Goal: Task Accomplishment & Management: Complete application form

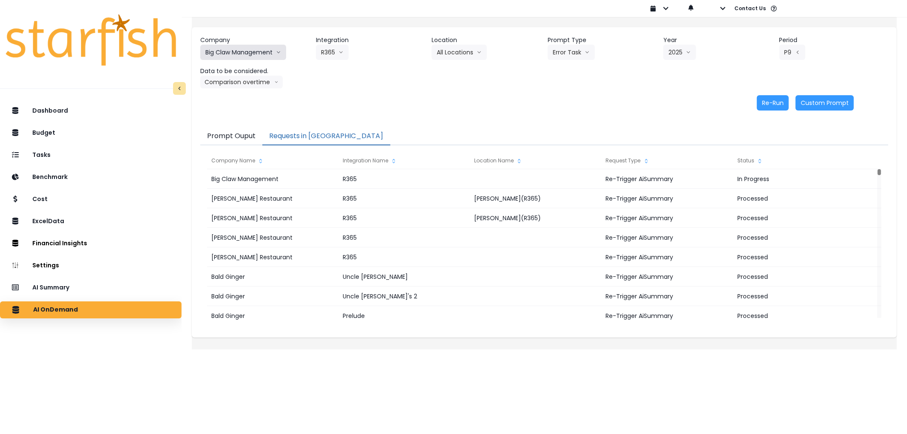
click at [250, 46] on button "Big Claw Management" at bounding box center [243, 52] width 86 height 15
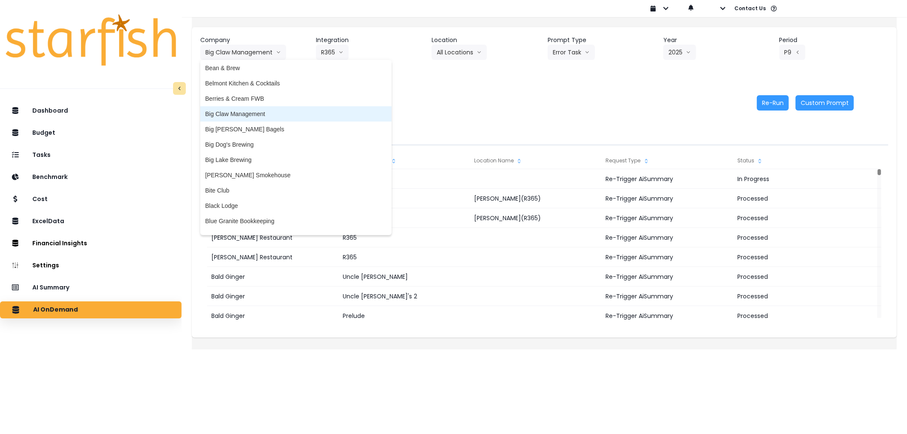
scroll to position [94, 0]
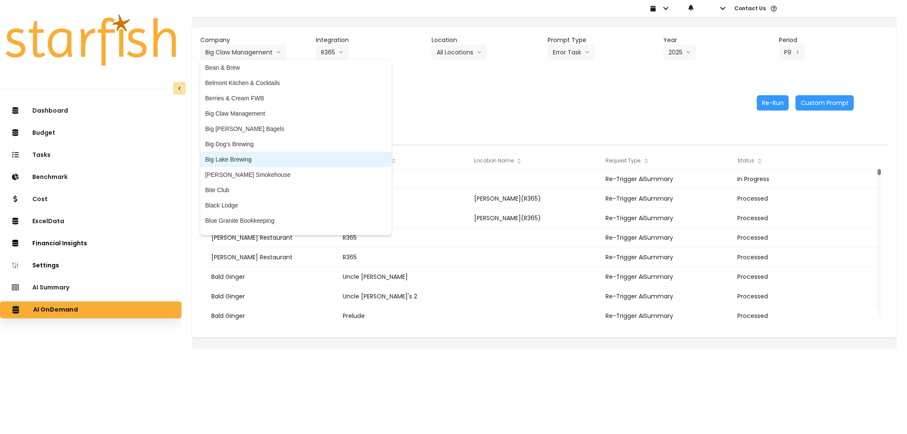
click at [251, 156] on span "Big Lake Brewing" at bounding box center [295, 159] width 181 height 9
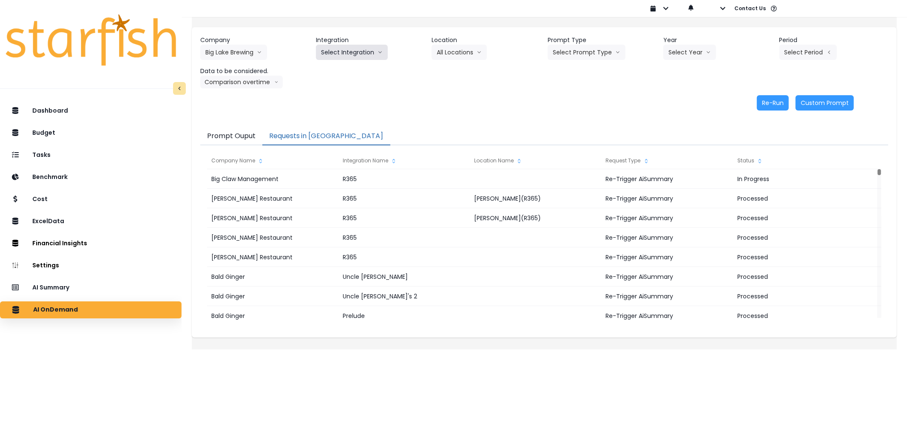
click at [346, 52] on button "Select Integration" at bounding box center [352, 52] width 72 height 15
click at [346, 69] on span "BLB_QBO" at bounding box center [335, 70] width 28 height 9
click at [588, 47] on button "Select Prompt Type" at bounding box center [587, 52] width 78 height 15
click at [576, 103] on span "Error Task" at bounding box center [577, 101] width 48 height 9
click at [683, 56] on button "Select Year" at bounding box center [690, 52] width 53 height 15
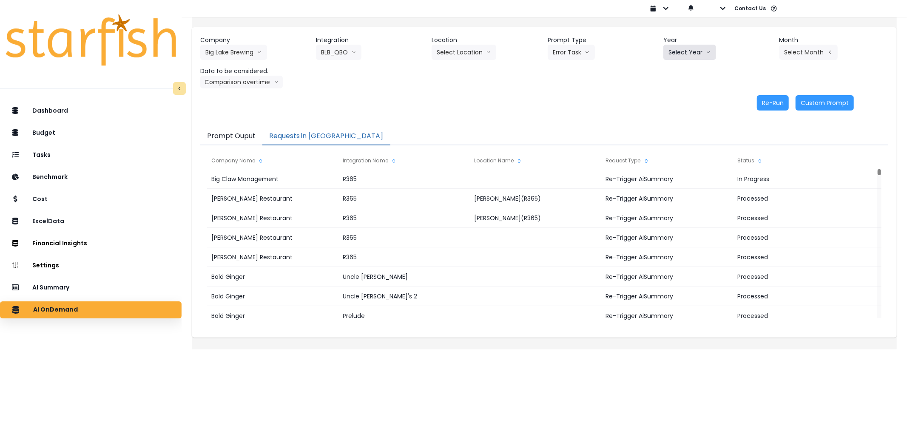
click at [664, 48] on button "Select Year" at bounding box center [690, 52] width 53 height 15
click at [679, 97] on li "2025" at bounding box center [675, 100] width 23 height 15
click at [780, 54] on button "Select Month" at bounding box center [809, 52] width 58 height 15
click at [758, 160] on span "Aug" at bounding box center [766, 162] width 17 height 9
click at [217, 85] on button "Comparison overtime" at bounding box center [241, 82] width 83 height 13
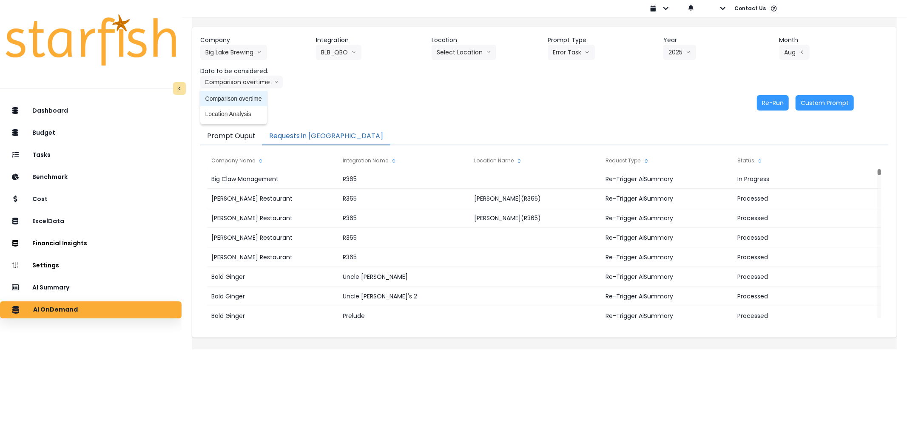
click at [226, 97] on span "Comparison overtime" at bounding box center [233, 98] width 57 height 9
click at [770, 103] on button "Re-Run" at bounding box center [773, 102] width 32 height 15
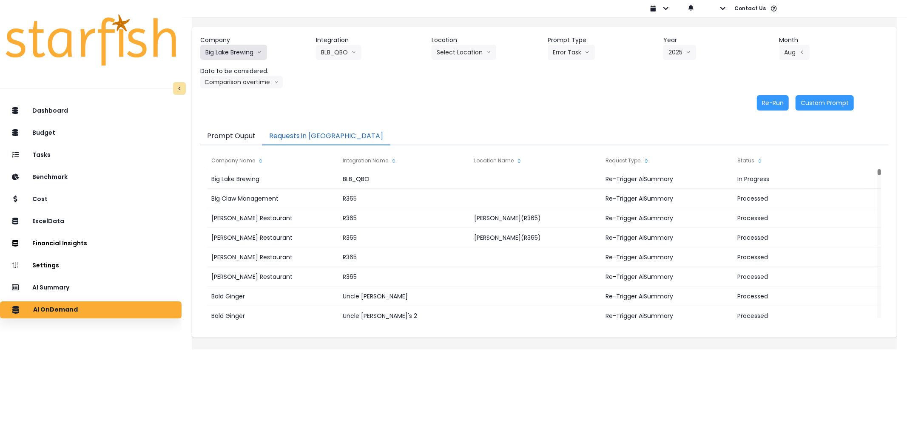
click at [265, 46] on button "Big Lake Brewing" at bounding box center [233, 52] width 67 height 15
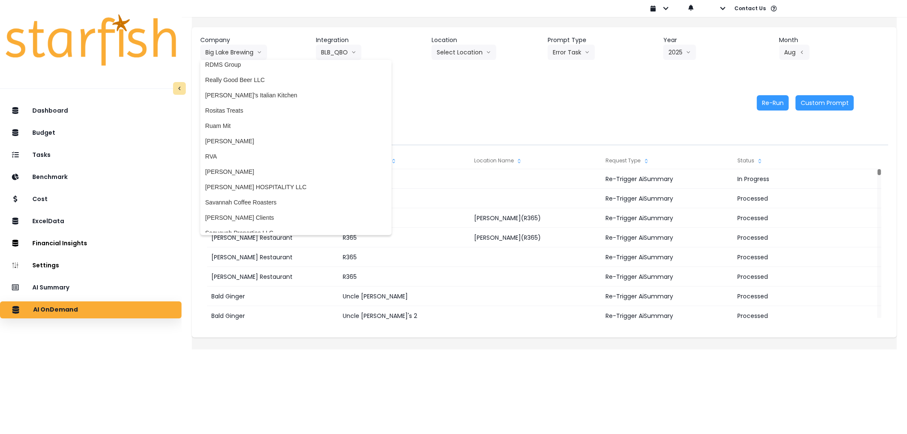
scroll to position [1575, 0]
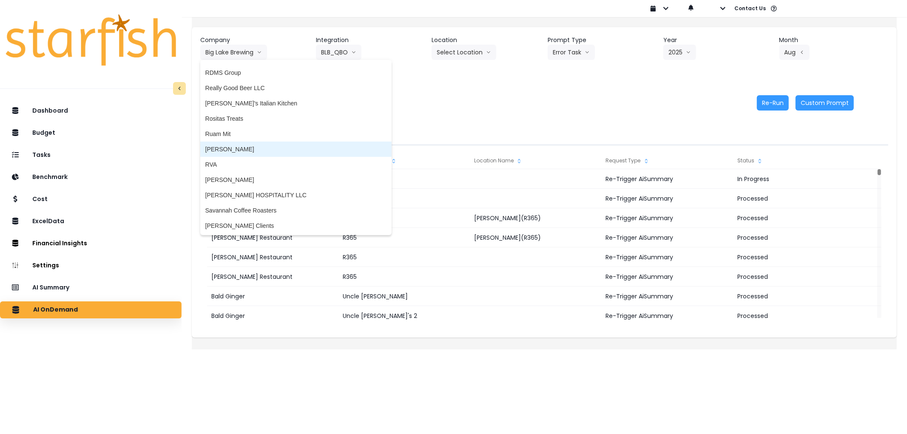
click at [254, 145] on span "Rudy Resto" at bounding box center [295, 149] width 181 height 9
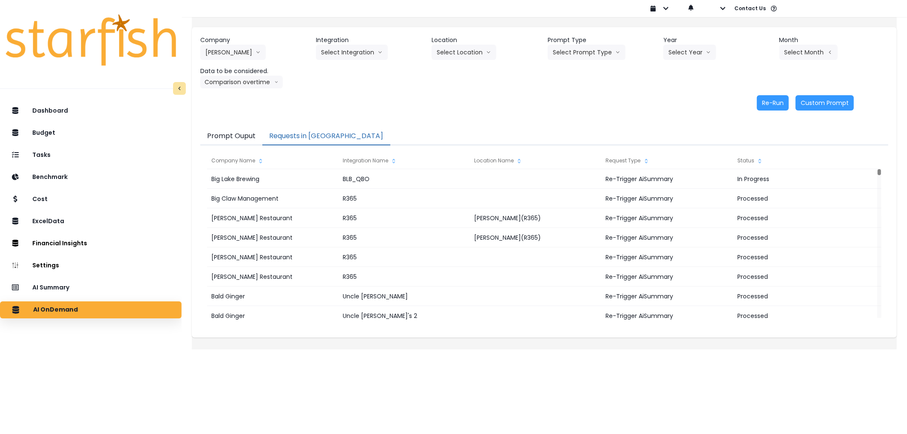
click at [343, 66] on div "Company Rudy Resto 86 Costs Asti Bagel Cafe Balance Grille Bald Ginger Bar Busi…" at bounding box center [544, 62] width 688 height 53
click at [355, 52] on button "Select Integration" at bounding box center [352, 52] width 72 height 15
click at [343, 71] on span "College" at bounding box center [345, 70] width 49 height 9
click at [584, 52] on button "Select Prompt Type" at bounding box center [587, 52] width 78 height 15
click at [572, 97] on span "Error Task" at bounding box center [577, 101] width 48 height 9
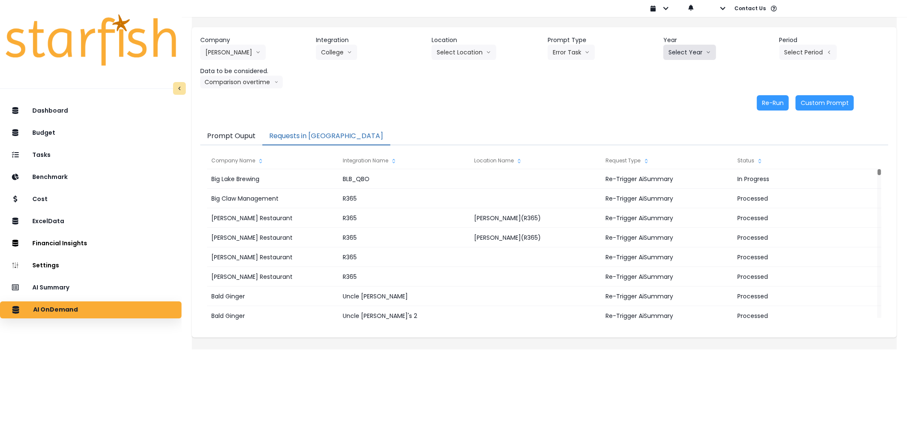
click at [681, 49] on button "Select Year" at bounding box center [690, 52] width 53 height 15
click at [674, 98] on span "2025" at bounding box center [675, 101] width 13 height 9
click at [807, 52] on button "Select Period" at bounding box center [808, 52] width 57 height 15
click at [761, 166] on li "P8" at bounding box center [769, 161] width 21 height 15
click at [228, 71] on header "Data to be considered." at bounding box center [254, 71] width 109 height 9
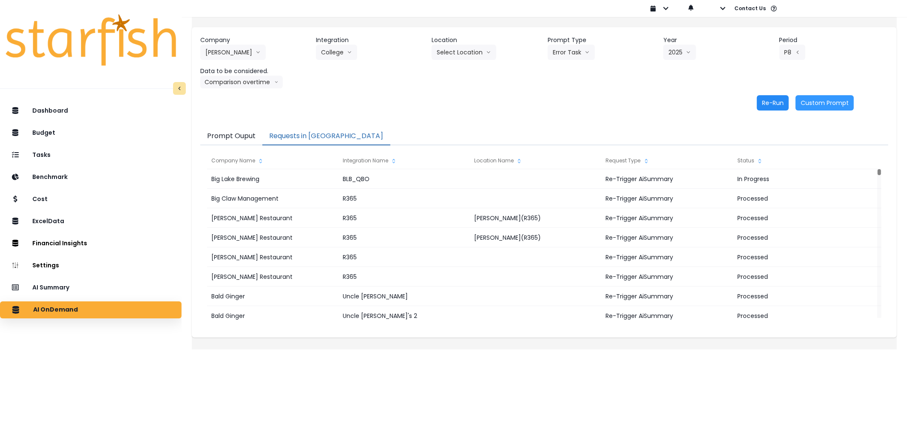
click at [772, 104] on button "Re-Run" at bounding box center [773, 102] width 32 height 15
click at [346, 52] on button "College" at bounding box center [336, 52] width 41 height 15
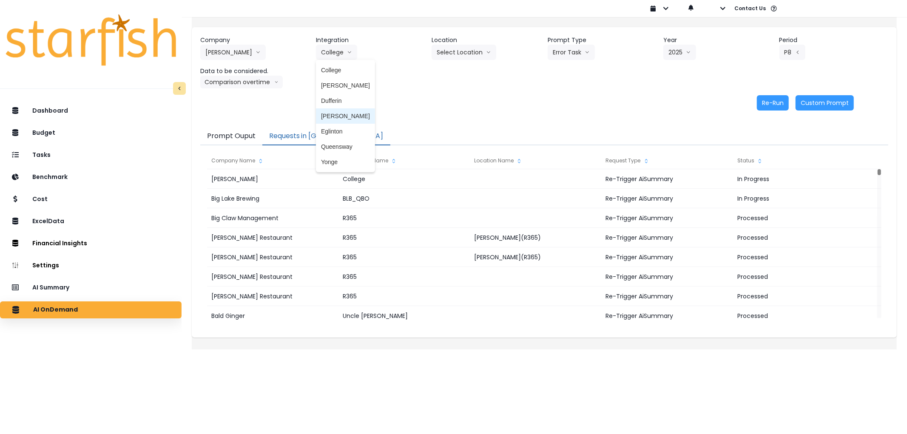
click at [345, 117] on span "Duncan" at bounding box center [345, 116] width 49 height 9
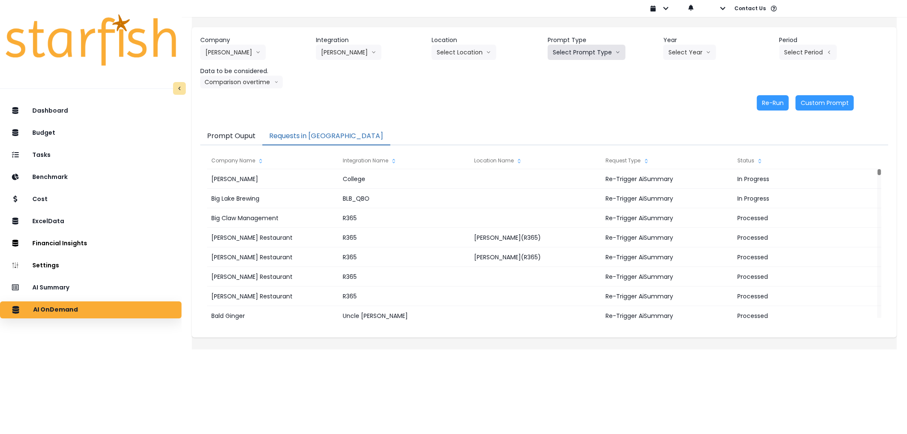
click at [577, 49] on button "Select Prompt Type" at bounding box center [587, 52] width 78 height 15
click at [569, 98] on span "Error Task" at bounding box center [577, 101] width 48 height 9
click at [687, 54] on button "Select Year" at bounding box center [690, 52] width 53 height 15
click at [664, 100] on li "2025" at bounding box center [675, 100] width 23 height 15
click at [794, 47] on button "Select Period" at bounding box center [808, 52] width 57 height 15
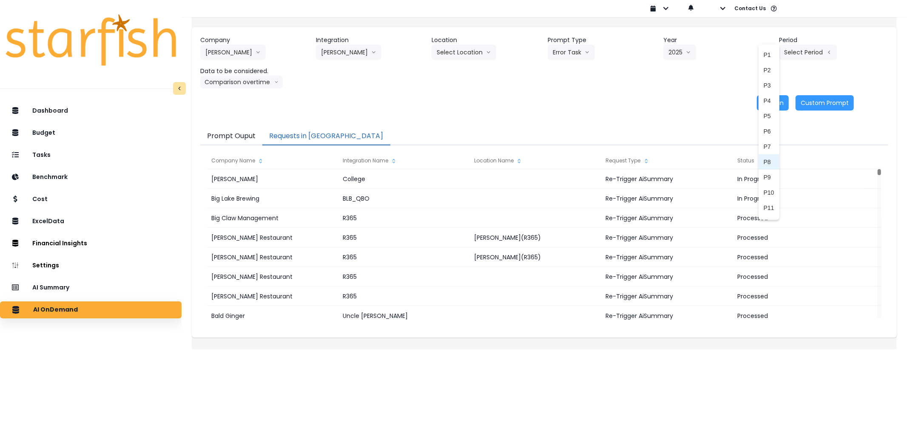
click at [764, 162] on span "P8" at bounding box center [769, 162] width 11 height 9
click at [767, 106] on button "Re-Run" at bounding box center [773, 102] width 32 height 15
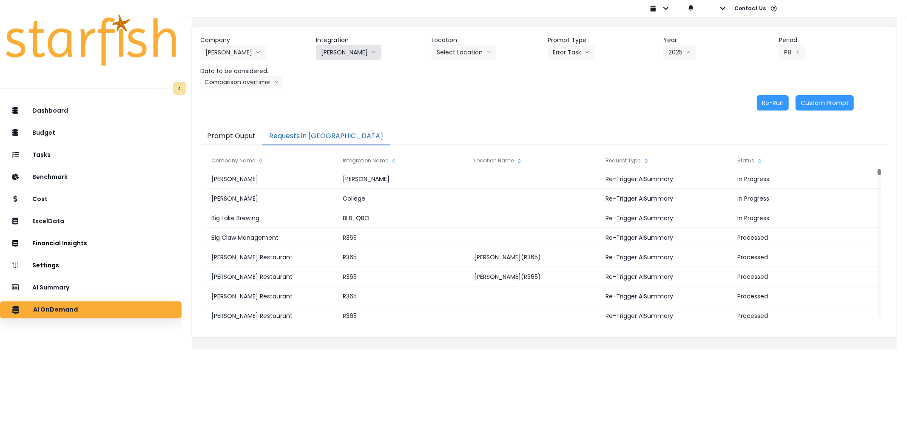
click at [331, 53] on button "Duncan" at bounding box center [349, 52] width 66 height 15
click at [351, 84] on span "Danforth" at bounding box center [345, 85] width 49 height 9
click at [596, 57] on button "Select Prompt Type" at bounding box center [587, 52] width 78 height 15
click at [568, 94] on li "Error Task" at bounding box center [577, 100] width 58 height 15
click at [687, 53] on button "Select Year" at bounding box center [690, 52] width 53 height 15
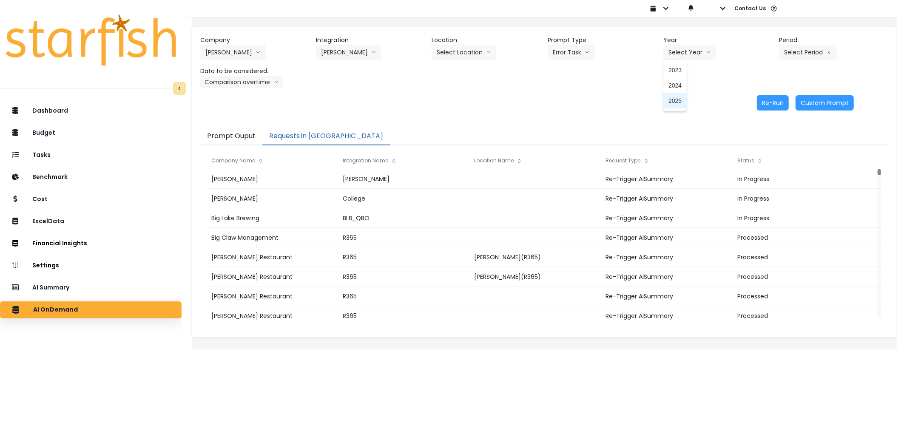
click at [669, 101] on span "2025" at bounding box center [675, 101] width 13 height 9
click at [789, 55] on button "Select Period" at bounding box center [808, 52] width 57 height 15
click at [759, 157] on li "P8" at bounding box center [769, 161] width 21 height 15
click at [767, 100] on button "Re-Run" at bounding box center [773, 102] width 32 height 15
click at [371, 48] on icon "arrow down line" at bounding box center [373, 52] width 5 height 9
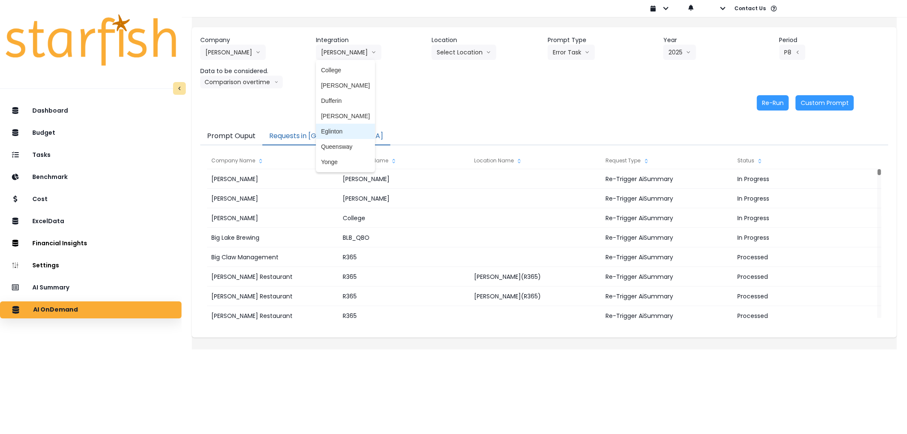
click at [354, 124] on li "Eglinton" at bounding box center [345, 131] width 59 height 15
click at [595, 50] on button "Select Prompt Type" at bounding box center [587, 52] width 78 height 15
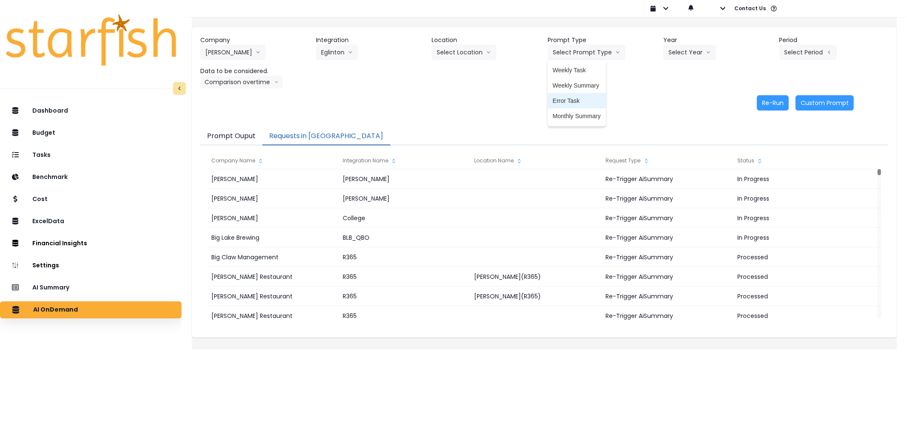
click at [563, 97] on span "Error Task" at bounding box center [577, 101] width 48 height 9
click at [694, 52] on button "Select Year" at bounding box center [690, 52] width 53 height 15
click at [669, 98] on span "2025" at bounding box center [675, 101] width 13 height 9
click at [815, 58] on button "Select Period" at bounding box center [808, 52] width 57 height 15
click at [759, 166] on li "P8" at bounding box center [769, 161] width 21 height 15
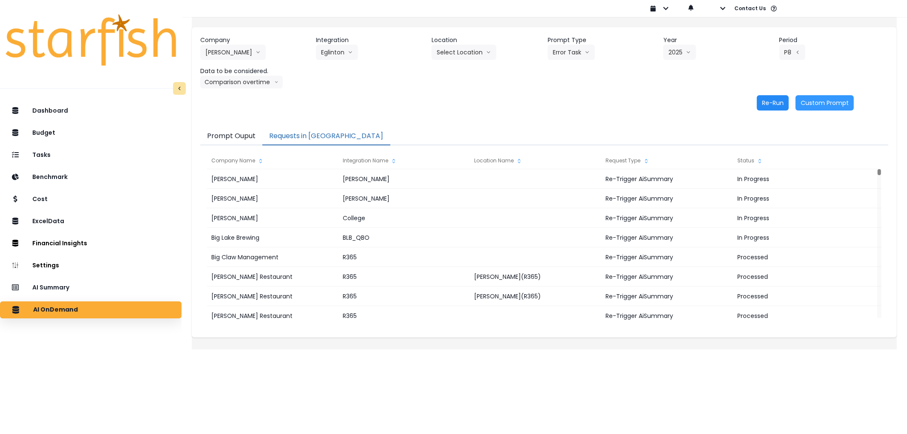
click at [757, 100] on button "Re-Run" at bounding box center [773, 102] width 32 height 15
click at [350, 56] on button "Eglinton" at bounding box center [337, 52] width 42 height 15
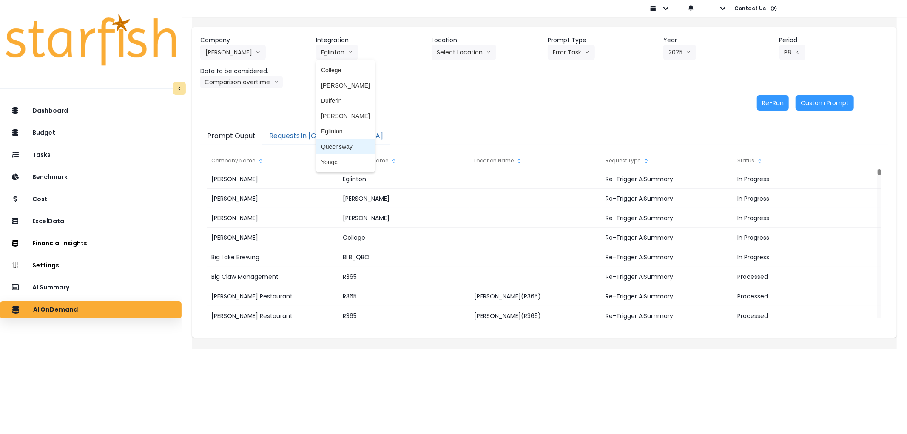
click at [350, 142] on span "Queensway" at bounding box center [345, 146] width 49 height 9
click at [588, 57] on button "Select Prompt Type" at bounding box center [587, 52] width 78 height 15
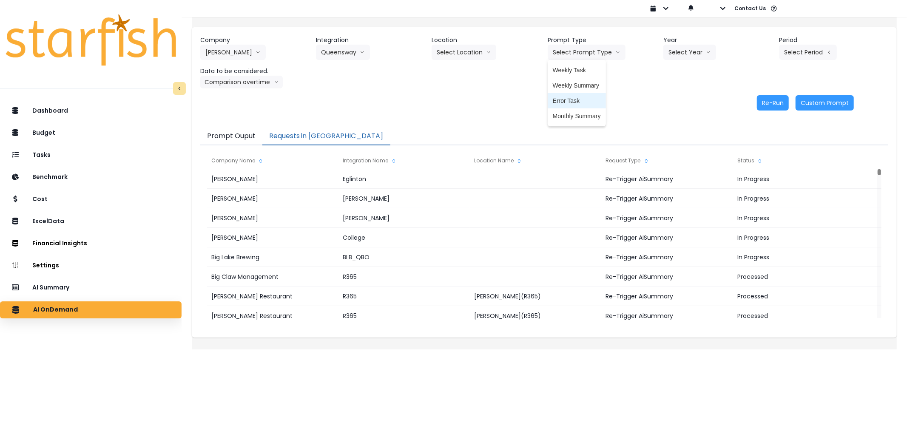
click at [581, 97] on span "Error Task" at bounding box center [577, 101] width 48 height 9
click at [665, 54] on button "Select Year" at bounding box center [690, 52] width 53 height 15
click at [664, 103] on li "2025" at bounding box center [675, 100] width 23 height 15
click at [798, 56] on button "Select Period" at bounding box center [808, 52] width 57 height 15
click at [764, 158] on span "P8" at bounding box center [769, 162] width 11 height 9
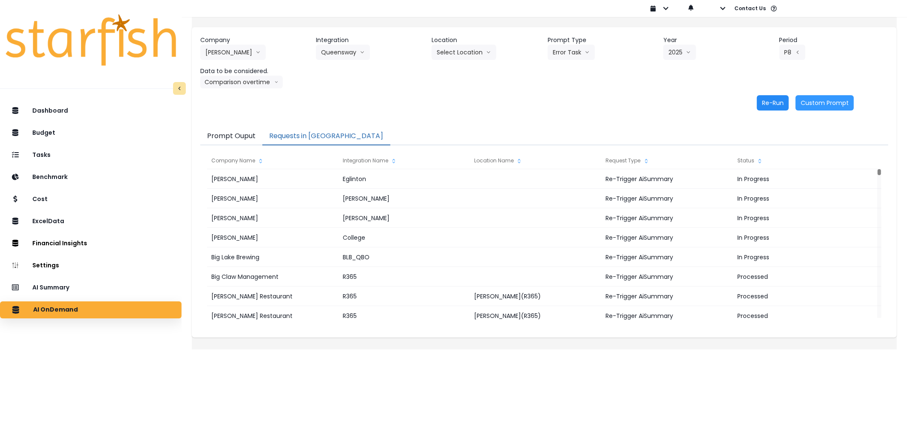
click at [771, 105] on button "Re-Run" at bounding box center [773, 102] width 32 height 15
click at [236, 58] on button "Rudy Resto" at bounding box center [233, 52] width 66 height 15
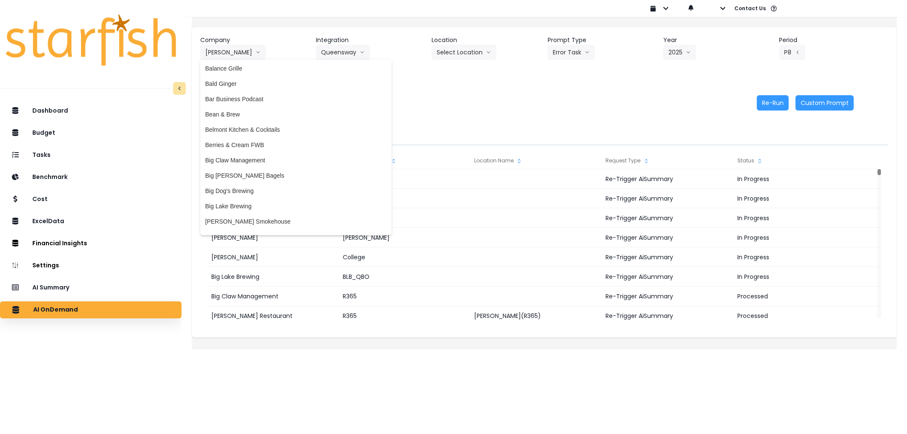
scroll to position [27, 0]
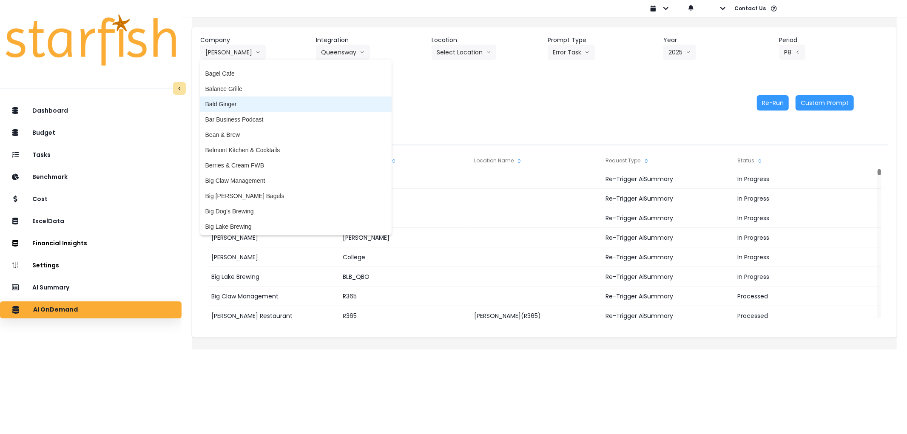
click at [285, 108] on li "Bald Ginger" at bounding box center [295, 104] width 191 height 15
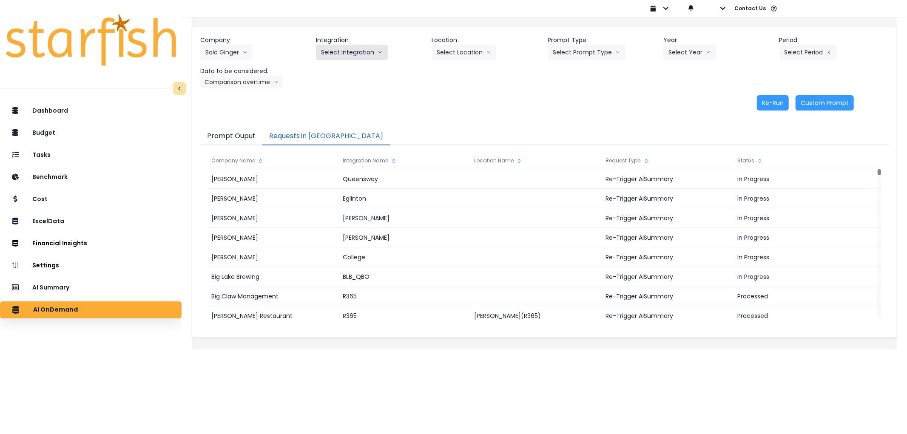
click at [343, 56] on button "Select Integration" at bounding box center [352, 52] width 72 height 15
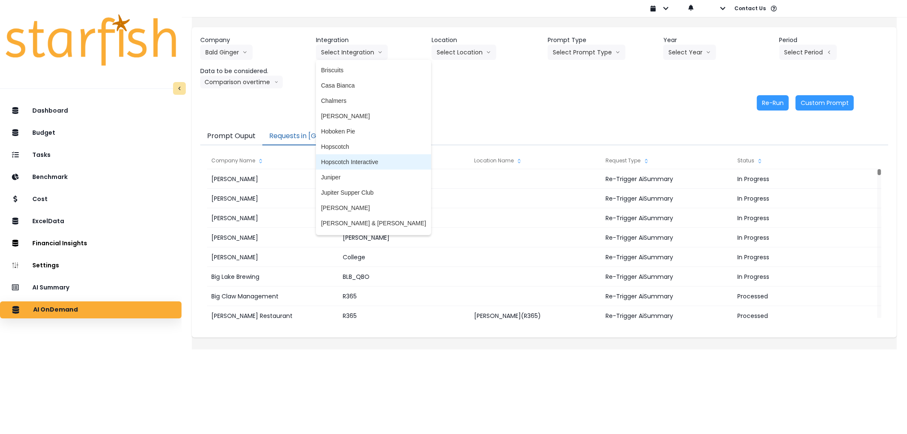
click at [373, 157] on li "Hopscotch Interactive" at bounding box center [373, 161] width 115 height 15
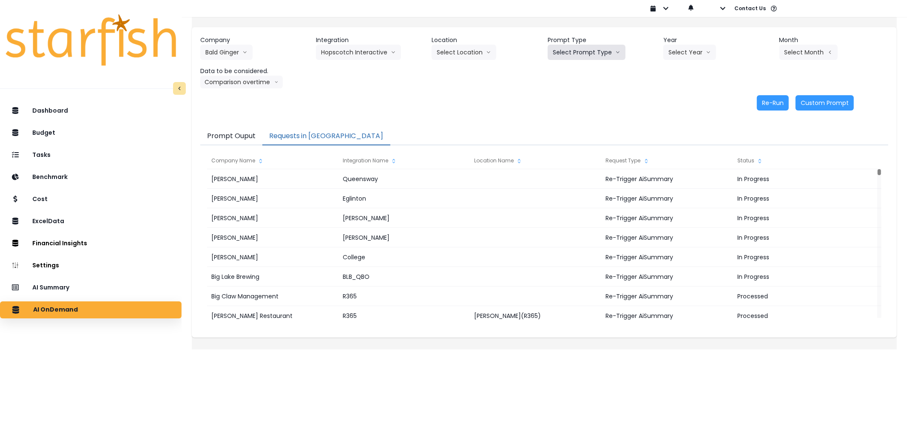
click at [602, 50] on button "Select Prompt Type" at bounding box center [587, 52] width 78 height 15
click at [573, 103] on span "Error Task" at bounding box center [577, 101] width 48 height 9
click at [674, 57] on button "Select Year" at bounding box center [690, 52] width 53 height 15
click at [676, 99] on span "2025" at bounding box center [675, 101] width 13 height 9
click at [819, 49] on button "Select Month" at bounding box center [809, 52] width 58 height 15
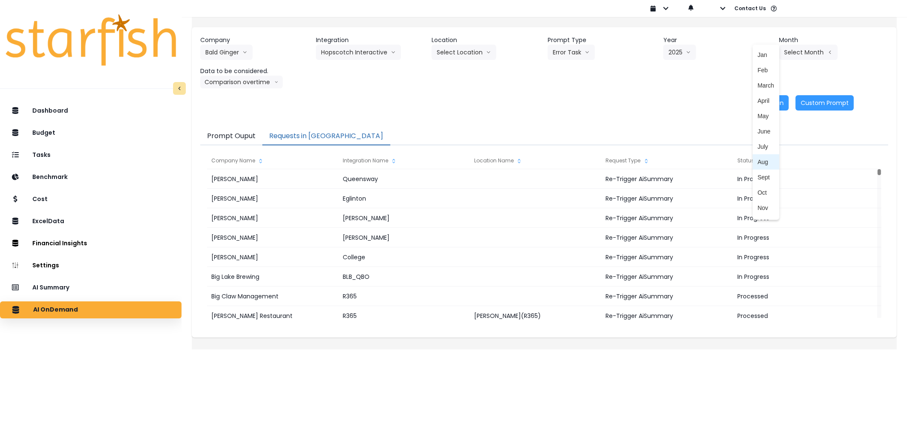
click at [758, 158] on span "Aug" at bounding box center [766, 162] width 17 height 9
click at [763, 101] on button "Re-Run" at bounding box center [773, 102] width 32 height 15
click at [393, 54] on button "Hopscotch Interactive" at bounding box center [358, 52] width 85 height 15
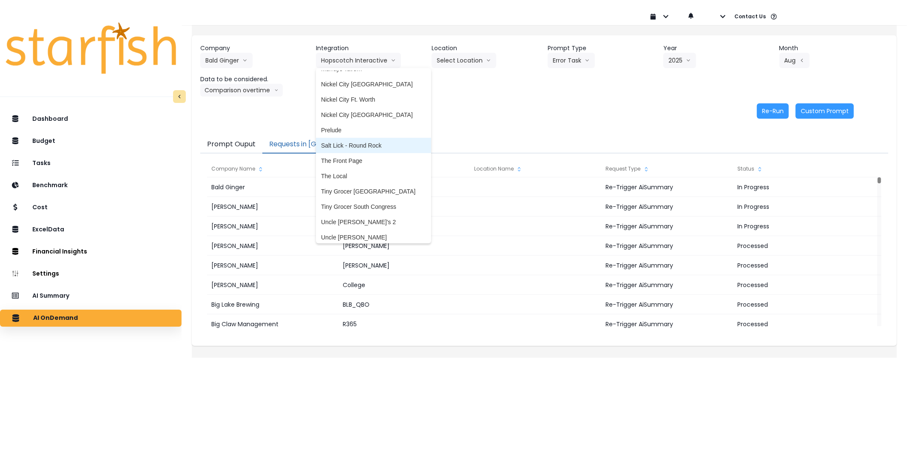
scroll to position [181, 0]
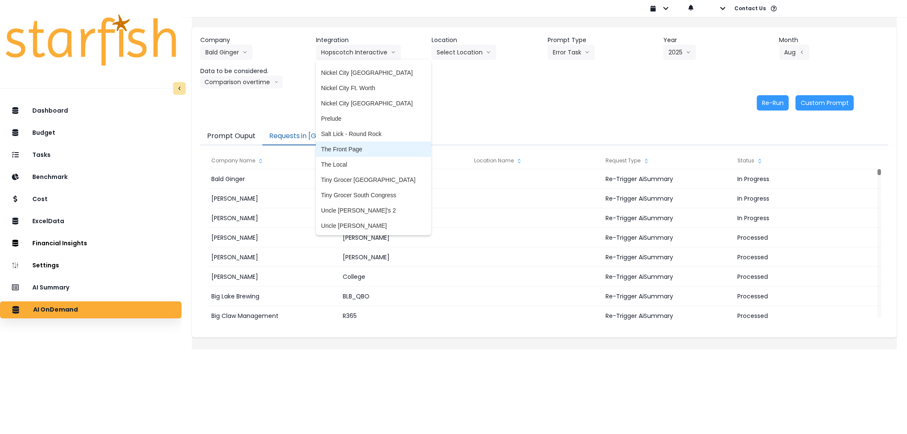
click at [367, 151] on span "The Front Page" at bounding box center [373, 149] width 105 height 9
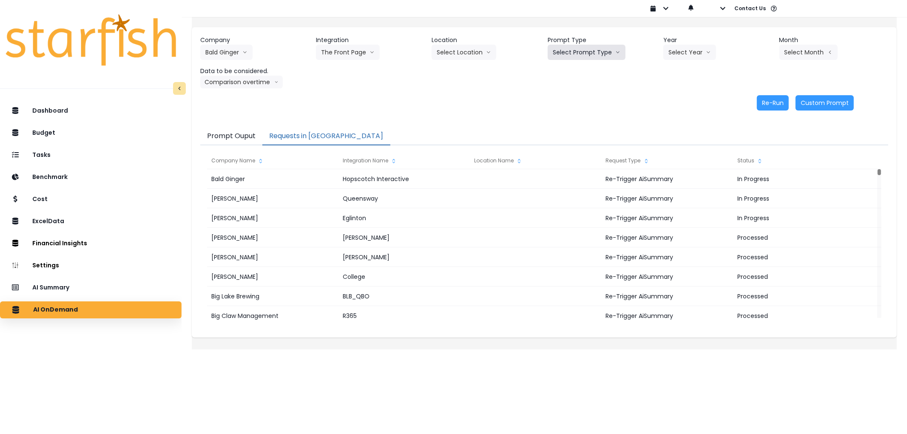
drag, startPoint x: 600, startPoint y: 56, endPoint x: 585, endPoint y: 69, distance: 20.5
click at [600, 56] on button "Select Prompt Type" at bounding box center [587, 52] width 78 height 15
drag, startPoint x: 569, startPoint y: 97, endPoint x: 682, endPoint y: 48, distance: 123.4
click at [572, 97] on span "Error Task" at bounding box center [577, 101] width 48 height 9
click at [682, 47] on button "Select Year" at bounding box center [690, 52] width 53 height 15
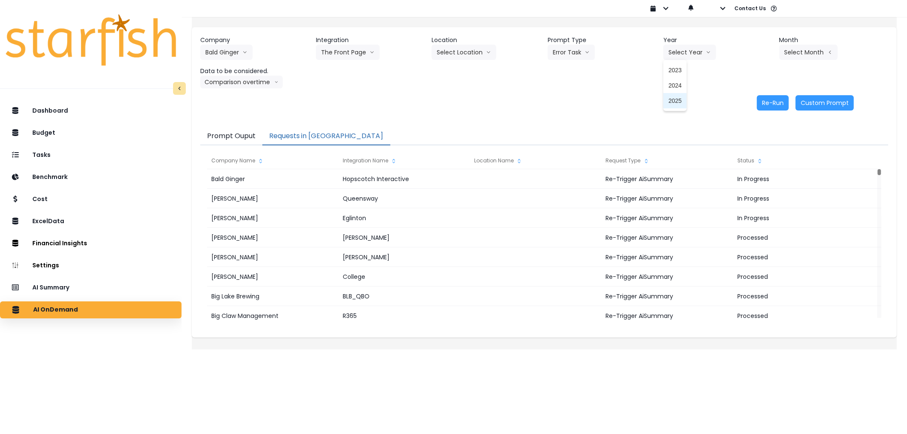
drag, startPoint x: 670, startPoint y: 100, endPoint x: 760, endPoint y: 60, distance: 98.1
click at [672, 100] on span "2025" at bounding box center [675, 101] width 13 height 9
click at [781, 51] on button "Select Month" at bounding box center [809, 52] width 58 height 15
click at [758, 162] on span "Aug" at bounding box center [766, 162] width 17 height 9
click at [772, 101] on button "Re-Run" at bounding box center [773, 102] width 32 height 15
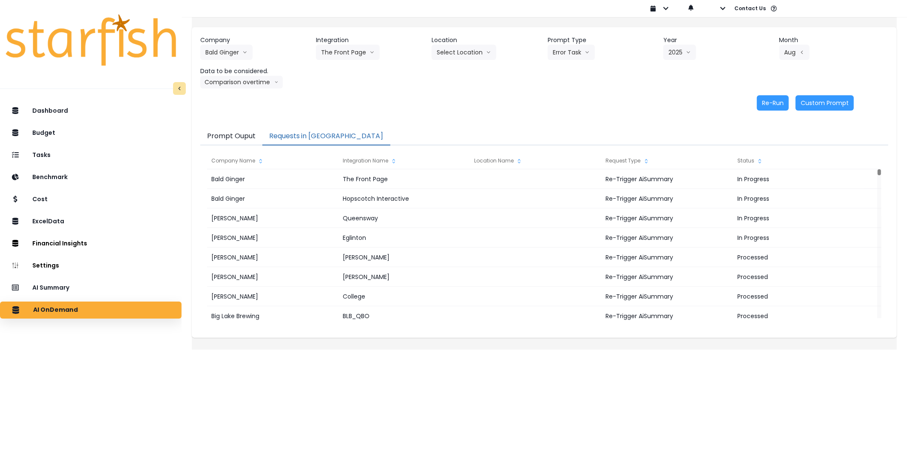
click at [375, 338] on html "Dashboard Budget Tasks Benchmark Cost ExcelData Financial Insights Location Ana…" at bounding box center [453, 169] width 907 height 338
click at [239, 52] on button "Bald Ginger" at bounding box center [226, 52] width 52 height 15
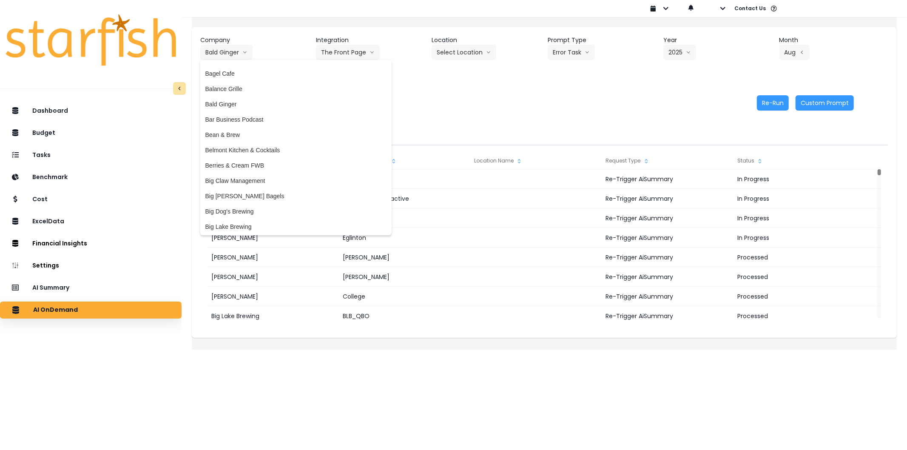
click at [466, 120] on div "Prompt Ouput Requests in Queue Company Name Integration Name Location Name Requ…" at bounding box center [544, 228] width 705 height 219
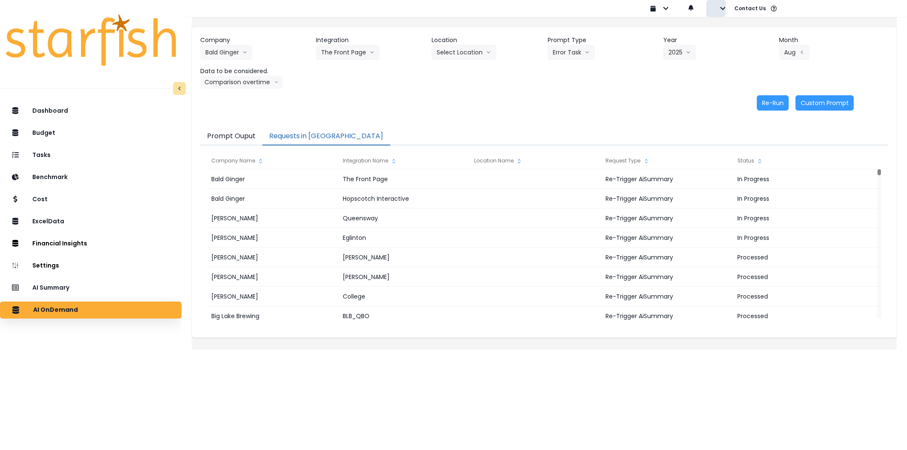
click at [720, 10] on icon "button" at bounding box center [723, 9] width 6 height 6
click at [726, 31] on p "Sign out" at bounding box center [736, 32] width 28 height 8
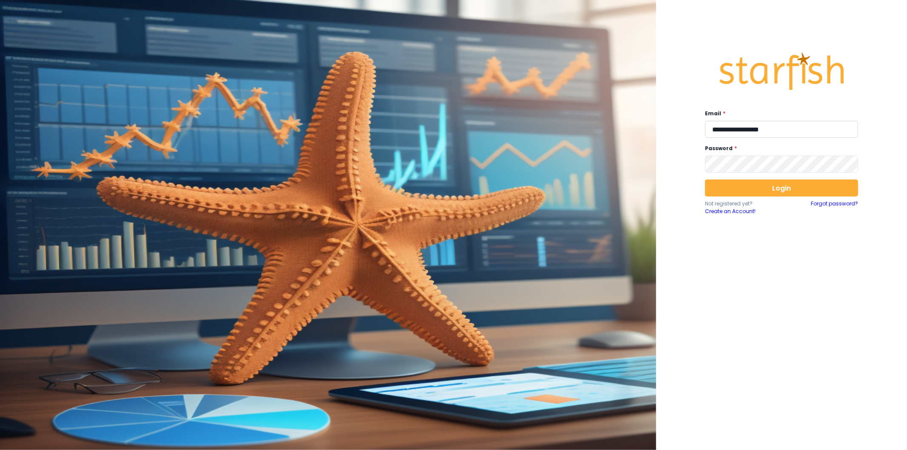
click at [723, 129] on input "**********" at bounding box center [781, 129] width 153 height 17
paste input "**********"
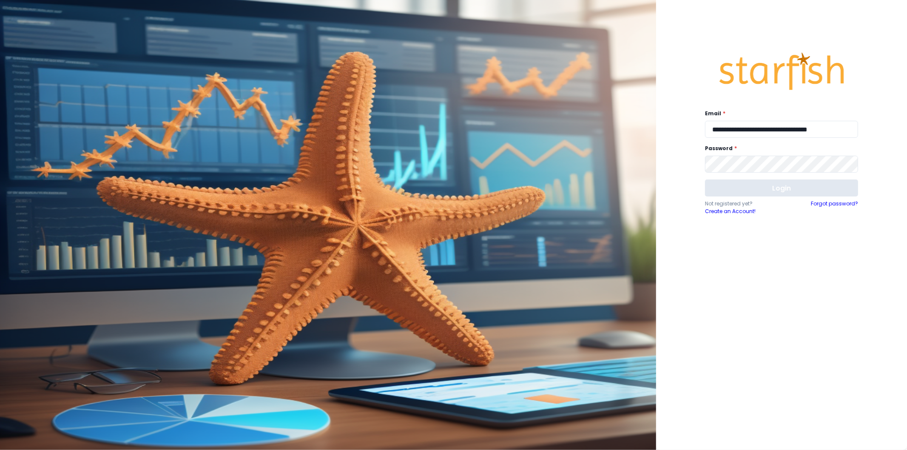
type input "**********"
click at [785, 186] on button "Login" at bounding box center [781, 187] width 153 height 17
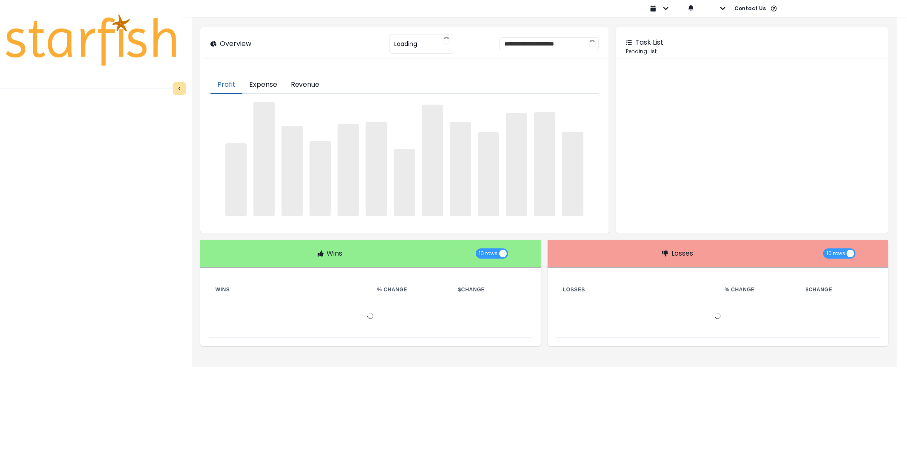
type input "****"
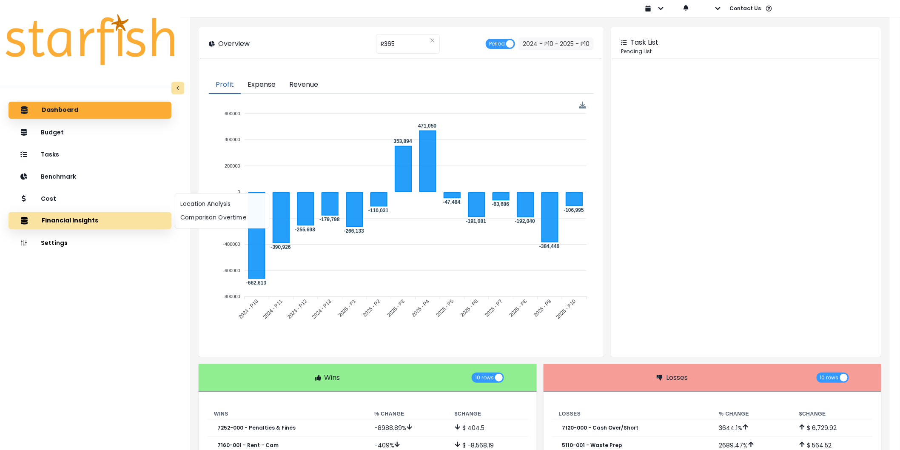
click at [74, 224] on button "Financial Insights" at bounding box center [90, 220] width 163 height 17
click at [207, 211] on div "Location Analysis Comparison Overtime" at bounding box center [222, 210] width 95 height 35
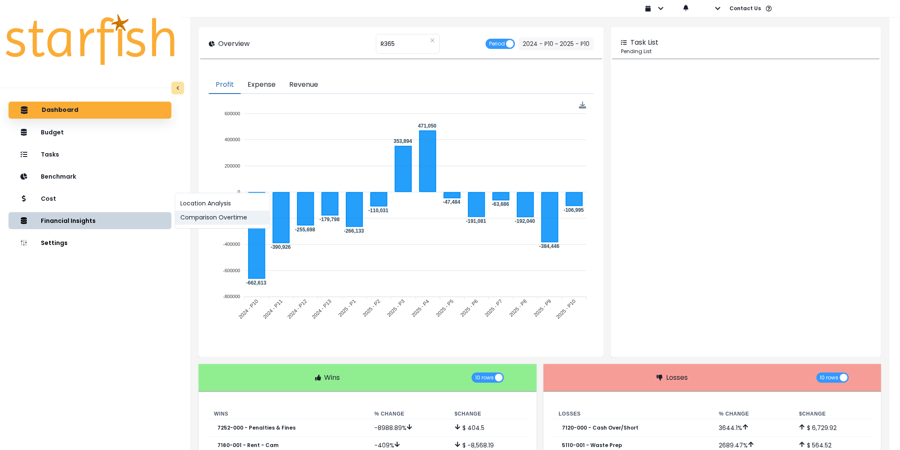
click at [219, 217] on button "Comparison Overtime" at bounding box center [222, 218] width 94 height 14
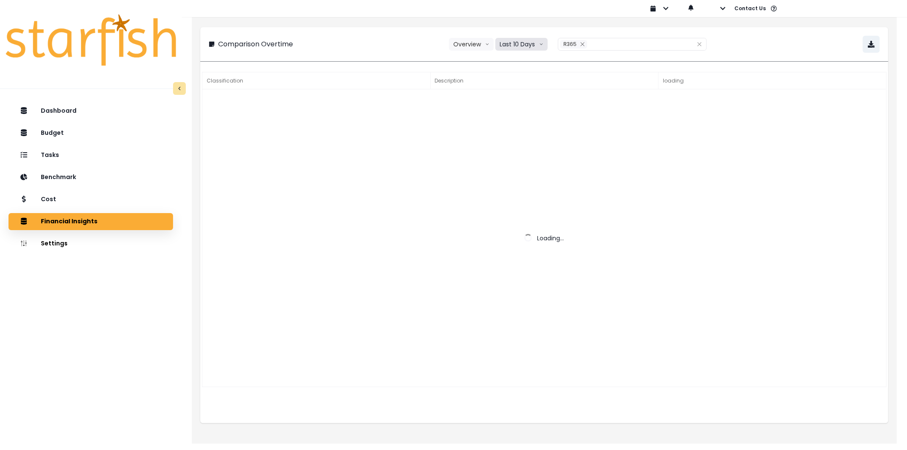
click at [518, 43] on button "Last 10 Days" at bounding box center [522, 44] width 52 height 13
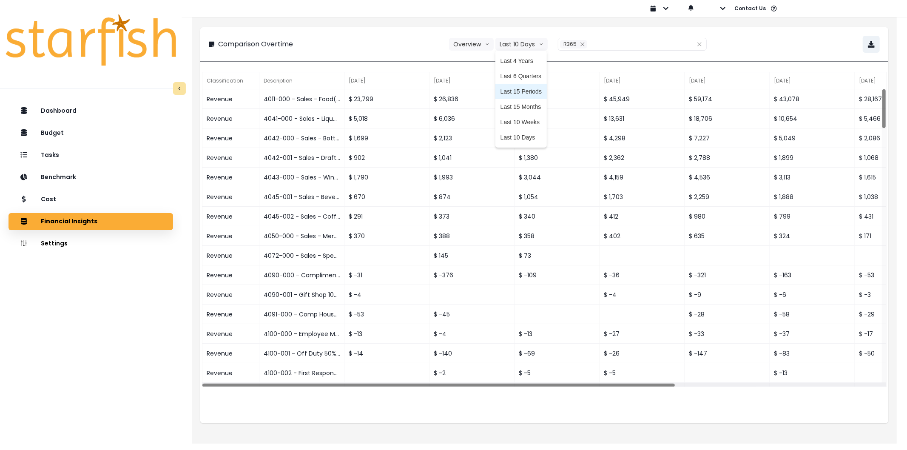
click at [528, 90] on span "Last 15 Periods" at bounding box center [521, 91] width 41 height 9
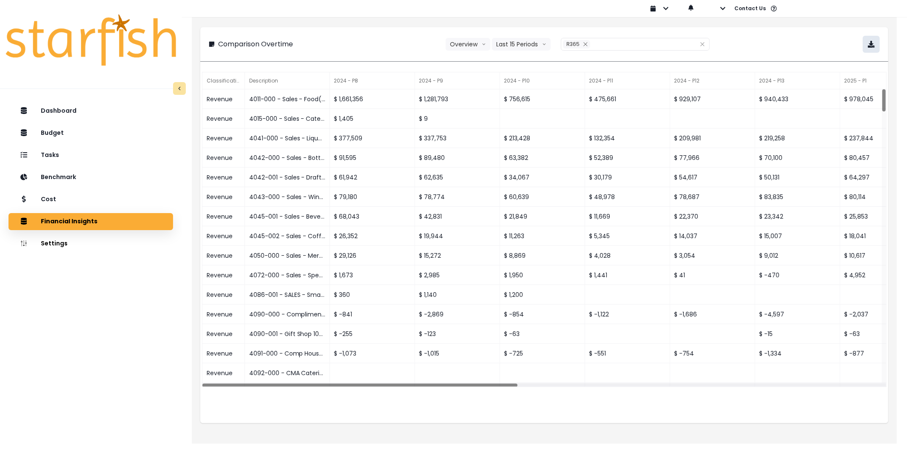
click at [873, 45] on icon "button" at bounding box center [871, 44] width 7 height 7
drag, startPoint x: 465, startPoint y: 413, endPoint x: 177, endPoint y: 300, distance: 309.4
click at [465, 413] on div "Classification Description 2024 - P8 2024 - P9 2024 - P10 2024 - P11 2024 - P12…" at bounding box center [544, 246] width 688 height 353
click at [819, 18] on div "Comparison Overtime Overview Overview % of cost % of sales Last 15 Periods Last…" at bounding box center [544, 228] width 705 height 432
drag, startPoint x: 586, startPoint y: 44, endPoint x: 598, endPoint y: 45, distance: 12.8
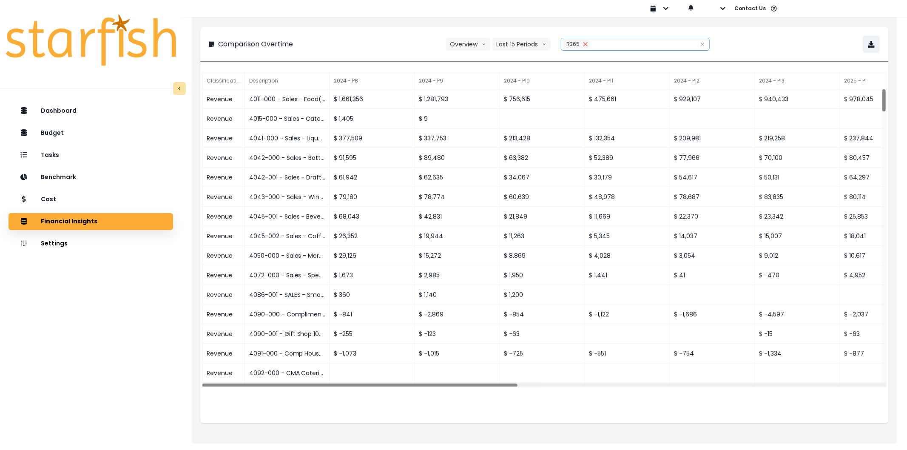
click at [584, 44] on icon "close" at bounding box center [585, 44] width 5 height 5
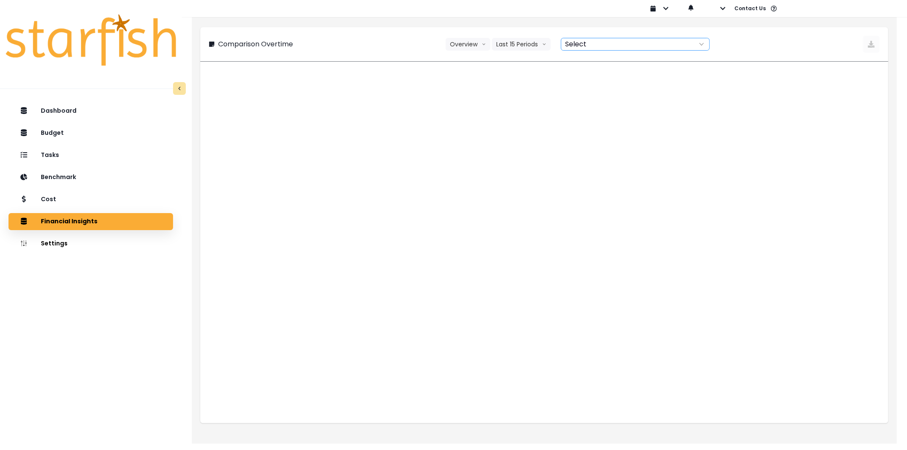
click at [598, 45] on div at bounding box center [625, 44] width 129 height 12
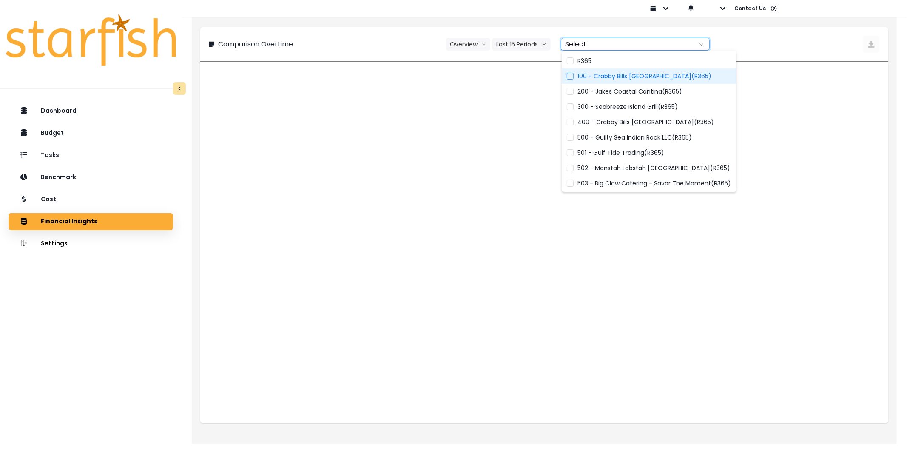
click at [708, 78] on label "100 - Crabby Bills [GEOGRAPHIC_DATA](R365)" at bounding box center [649, 75] width 175 height 15
type input "**********"
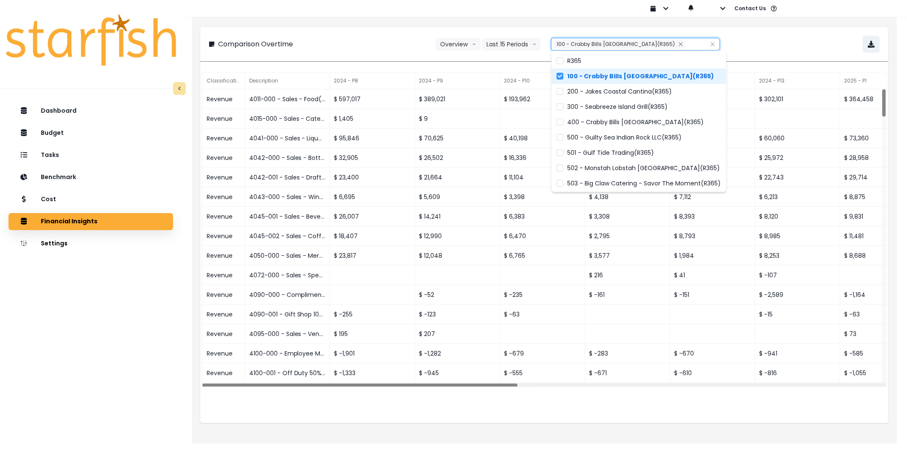
click at [800, 49] on div "**********" at bounding box center [544, 44] width 671 height 17
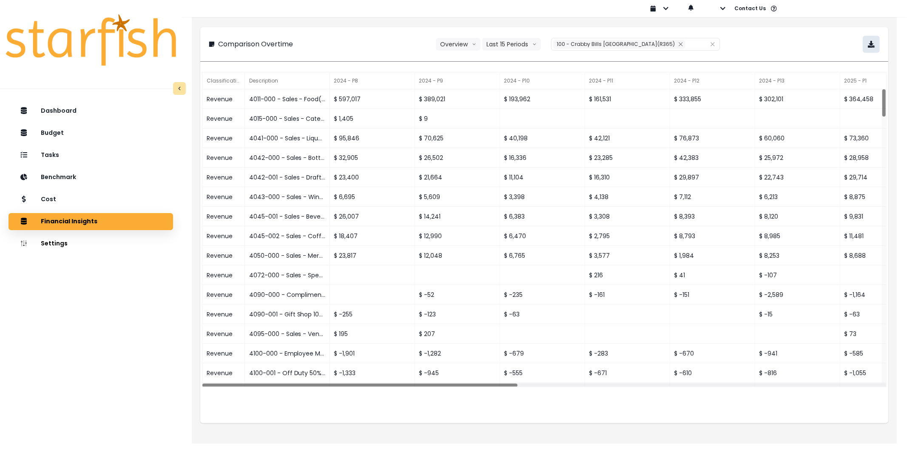
click at [873, 43] on icon "button" at bounding box center [871, 44] width 7 height 7
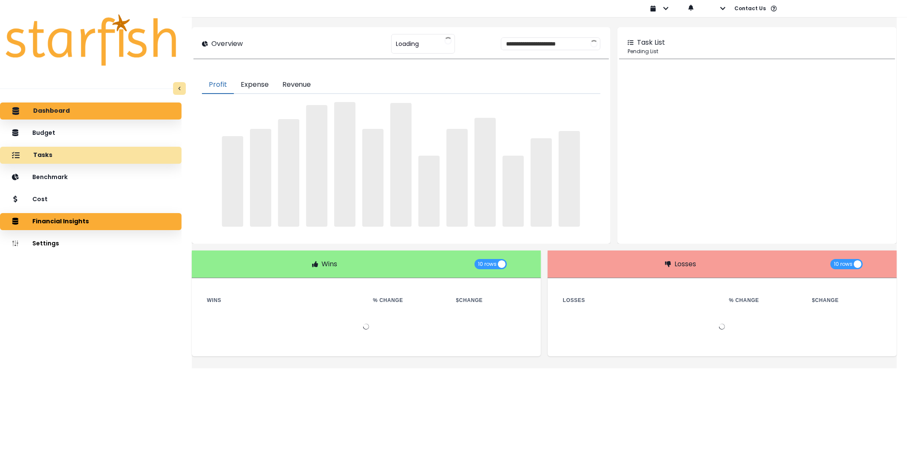
type input "****"
click at [52, 151] on p "Tasks" at bounding box center [42, 155] width 19 height 8
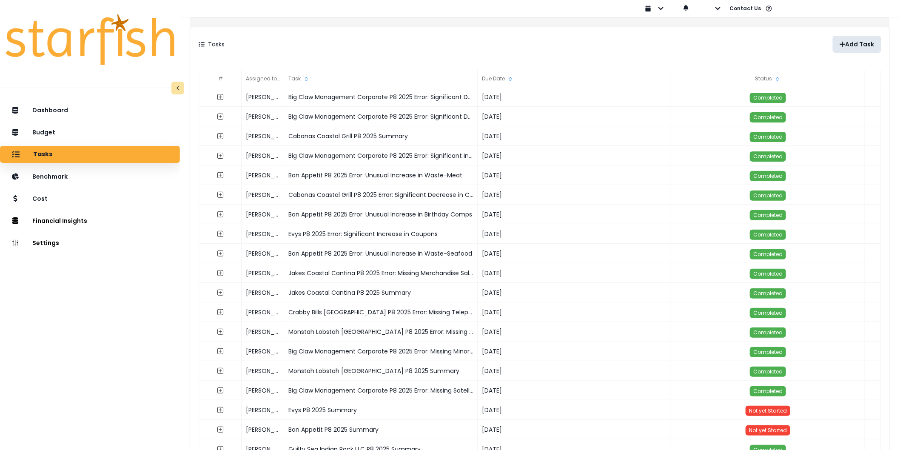
click at [840, 37] on button "Add Task" at bounding box center [857, 44] width 48 height 17
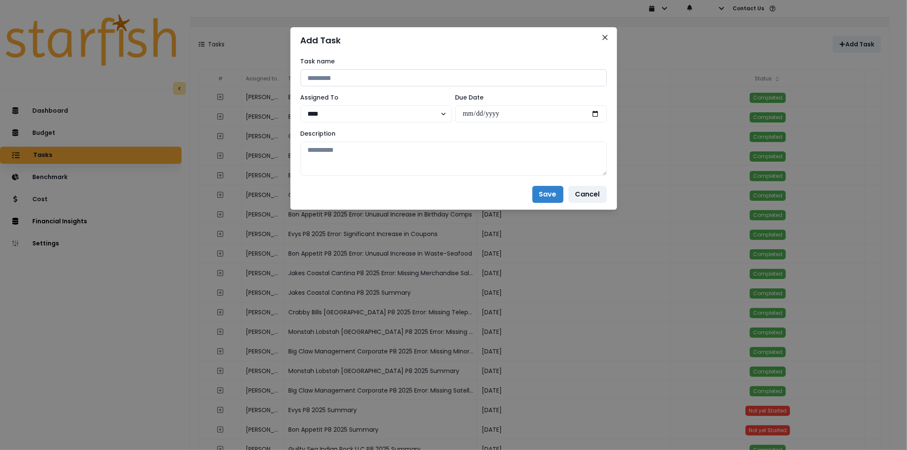
click at [350, 81] on input at bounding box center [454, 77] width 306 height 17
paste input "**********"
type input "**********"
click at [594, 112] on input "date" at bounding box center [531, 113] width 151 height 17
type input "**********"
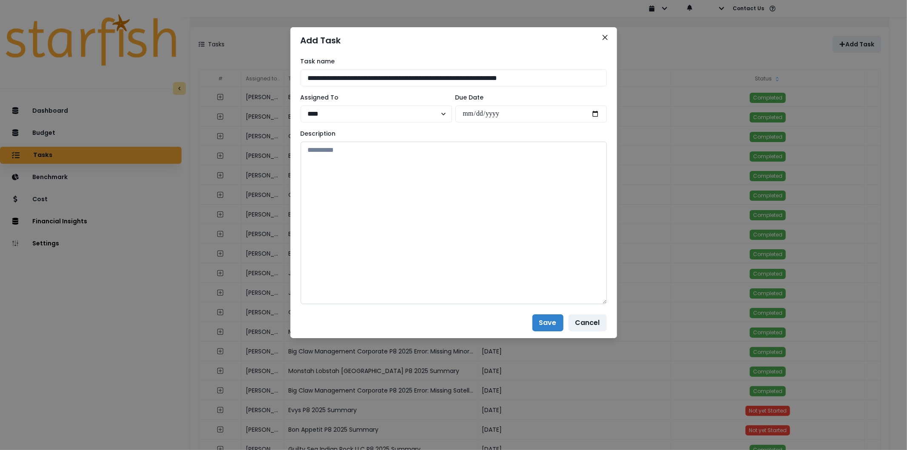
drag, startPoint x: 603, startPoint y: 173, endPoint x: 550, endPoint y: 292, distance: 130.1
click at [584, 304] on textarea at bounding box center [454, 223] width 306 height 162
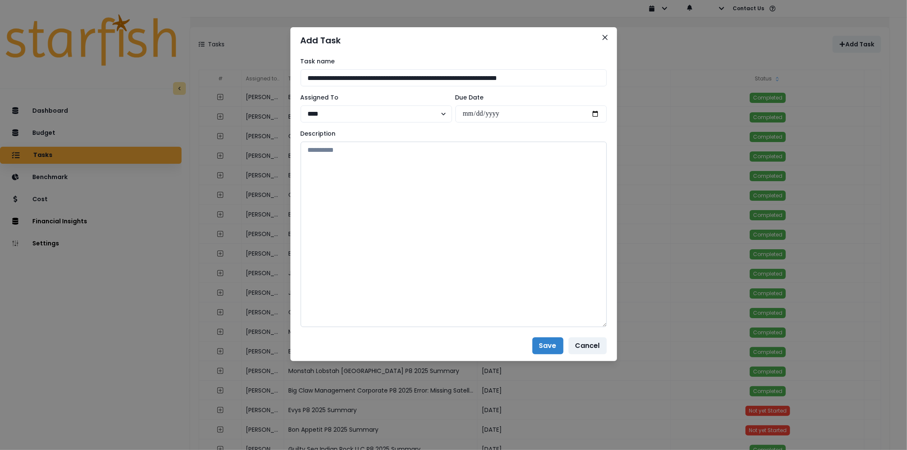
click at [363, 219] on textarea at bounding box center [454, 234] width 306 height 185
paste textarea "**********"
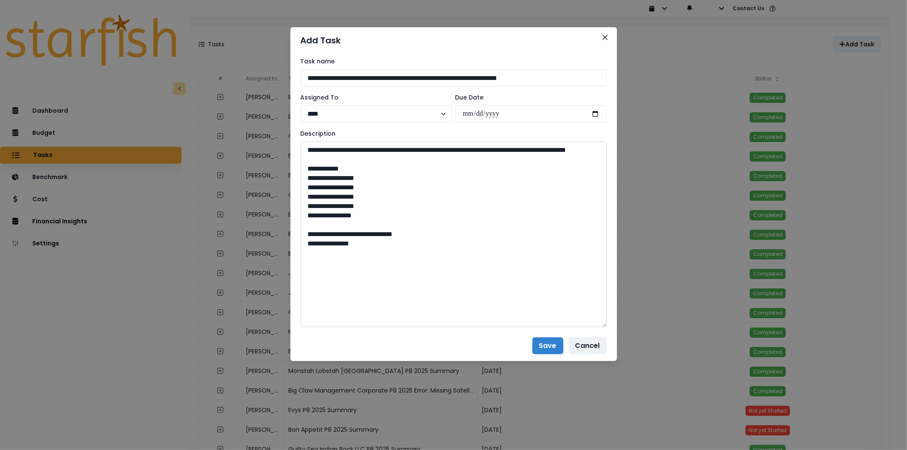
click at [305, 256] on textarea "**********" at bounding box center [454, 234] width 306 height 185
type textarea "**********"
click at [549, 348] on button "Save" at bounding box center [548, 345] width 31 height 17
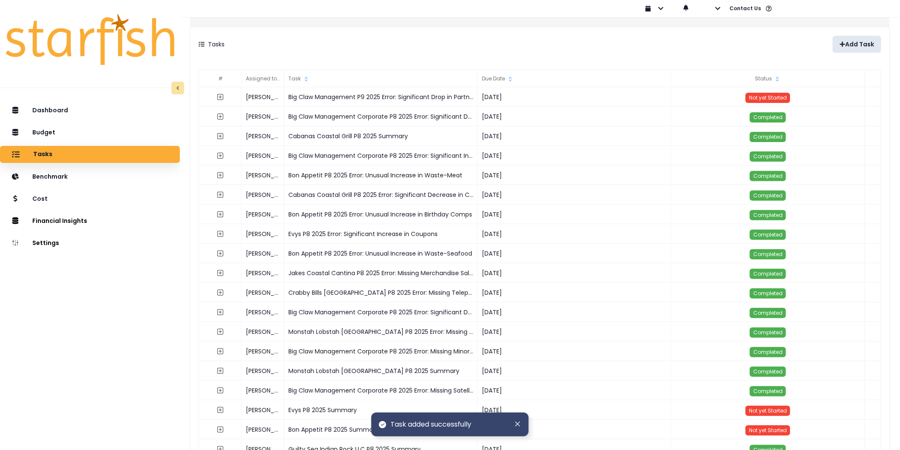
click at [840, 43] on icon "button" at bounding box center [843, 44] width 6 height 6
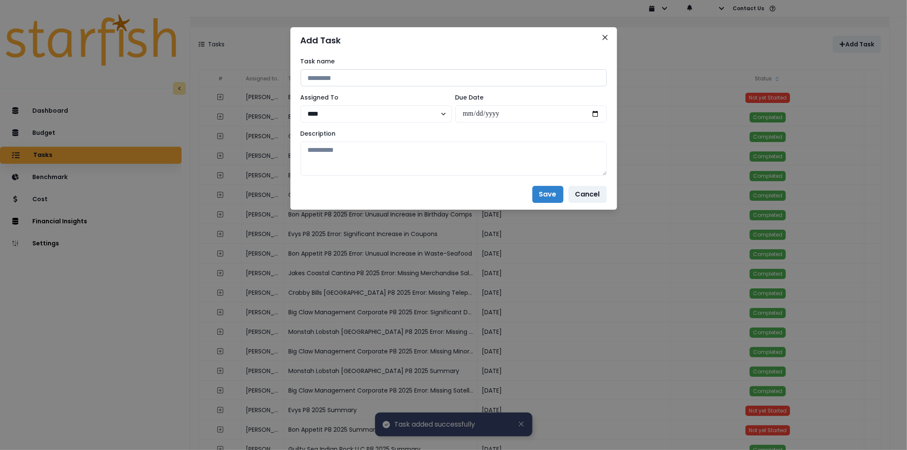
click at [527, 84] on input at bounding box center [454, 77] width 306 height 17
paste input "**********"
type input "**********"
click at [600, 114] on input "date" at bounding box center [531, 113] width 151 height 17
click at [592, 114] on input "date" at bounding box center [531, 113] width 151 height 17
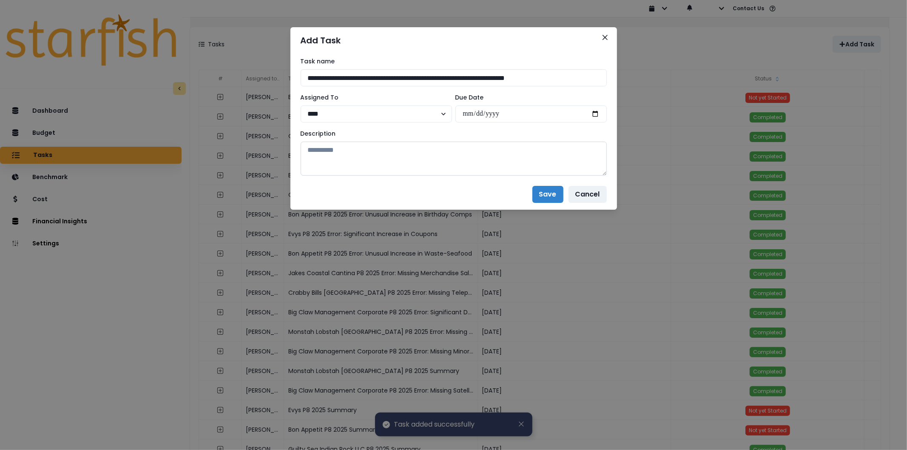
type input "**********"
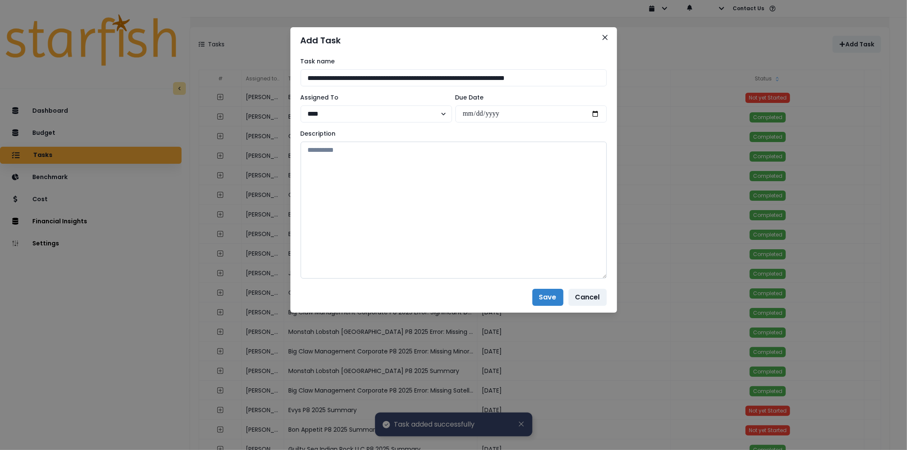
drag, startPoint x: 603, startPoint y: 172, endPoint x: 600, endPoint y: 286, distance: 114.0
click at [594, 279] on textarea at bounding box center [454, 210] width 306 height 137
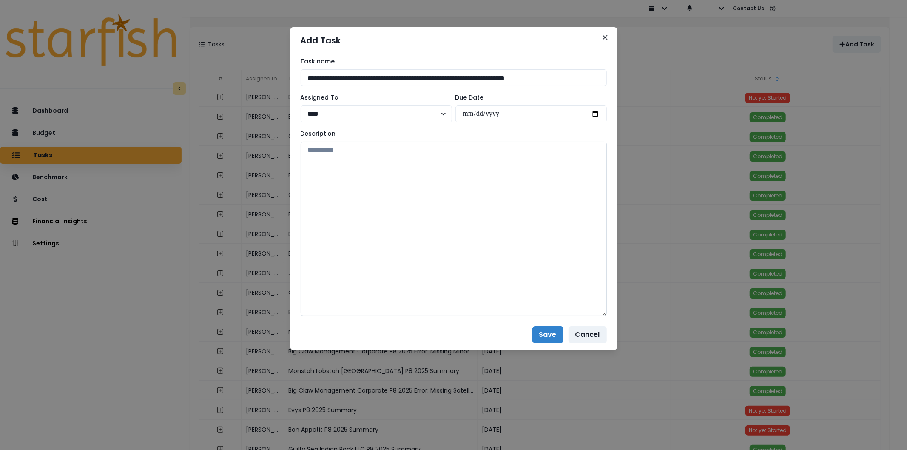
click at [410, 194] on textarea at bounding box center [454, 229] width 306 height 174
paste textarea "**********"
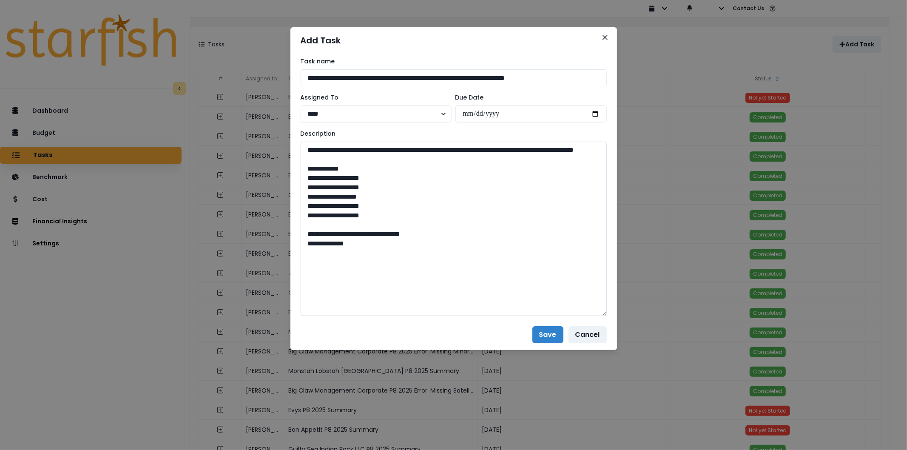
click at [307, 252] on textarea "**********" at bounding box center [454, 229] width 306 height 174
type textarea "**********"
drag, startPoint x: 544, startPoint y: 332, endPoint x: 528, endPoint y: 330, distance: 15.8
click at [543, 332] on button "Save" at bounding box center [548, 334] width 31 height 17
